Goal: Complete application form

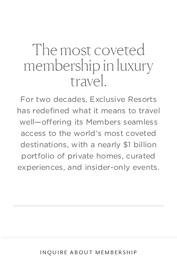
checkbox input "false"
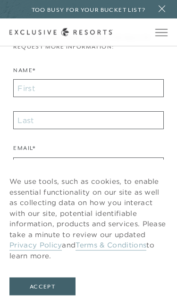
scroll to position [229, 0]
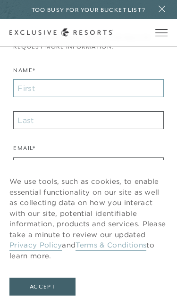
click at [26, 82] on input "Name*" at bounding box center [88, 88] width 150 height 18
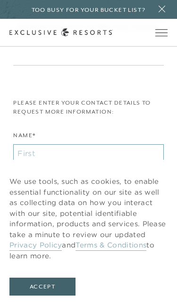
click at [29, 151] on input "Name*" at bounding box center [88, 153] width 150 height 18
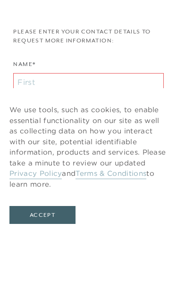
scroll to position [236, 0]
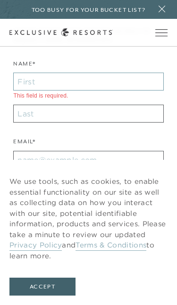
click at [25, 81] on input "Name*" at bounding box center [88, 82] width 150 height 18
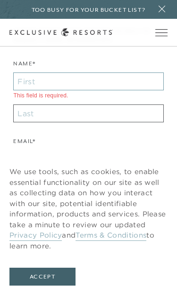
click at [23, 76] on input "Name*" at bounding box center [88, 82] width 150 height 18
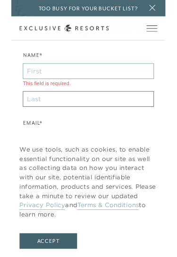
scroll to position [235, 0]
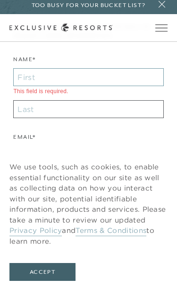
type input "nanasberrypatch@aol.com"
type input "Theresa"
type input "89460"
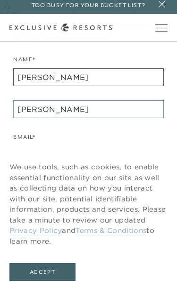
click at [48, 106] on input "Ziglar" at bounding box center [88, 114] width 150 height 18
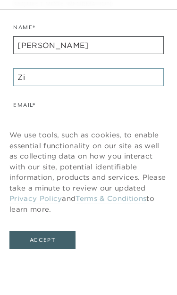
type input "Z"
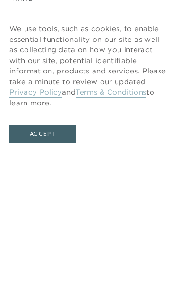
scroll to position [158, 0]
type input "Ramsey"
click at [50, 266] on button "Accept" at bounding box center [42, 277] width 66 height 18
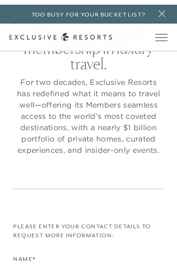
scroll to position [0, 0]
